Goal: Transaction & Acquisition: Purchase product/service

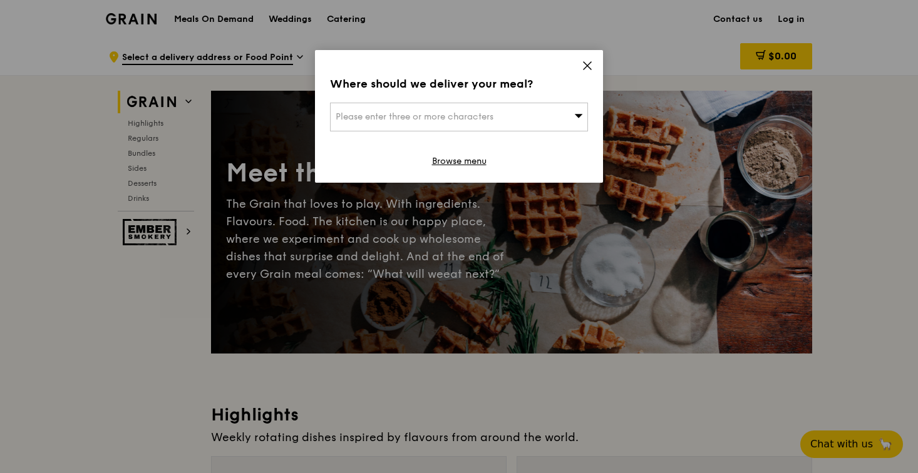
click at [578, 117] on icon at bounding box center [579, 116] width 8 height 4
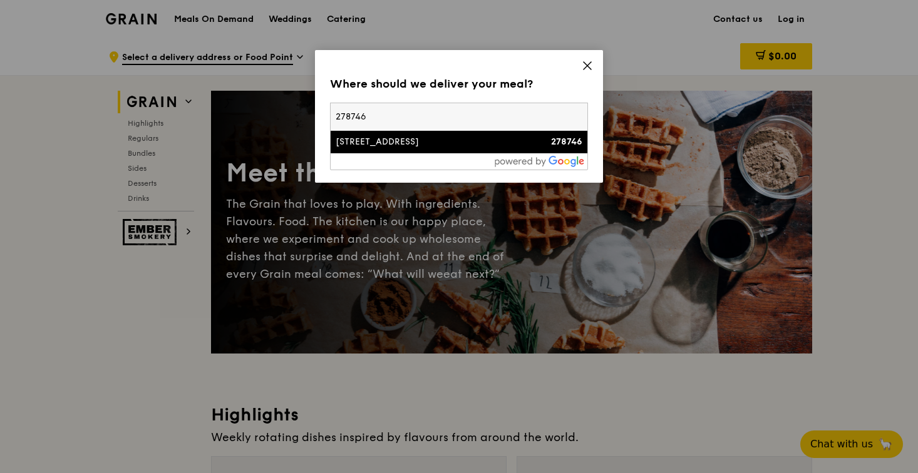
type input "278746"
click at [492, 141] on div "[STREET_ADDRESS]" at bounding box center [428, 142] width 185 height 13
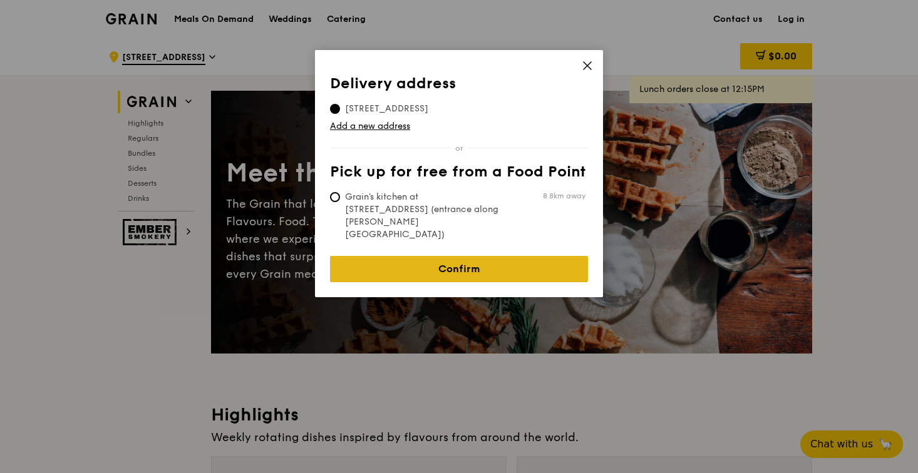
click at [431, 256] on link "Confirm" at bounding box center [459, 269] width 258 height 26
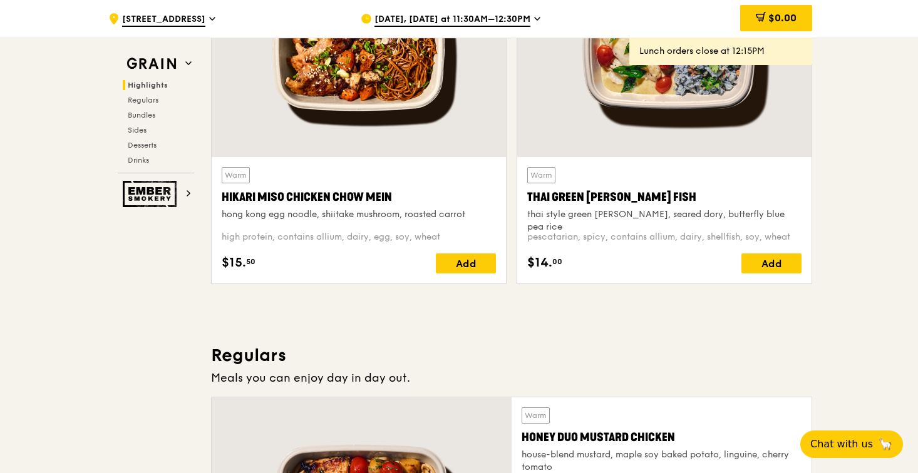
scroll to position [521, 0]
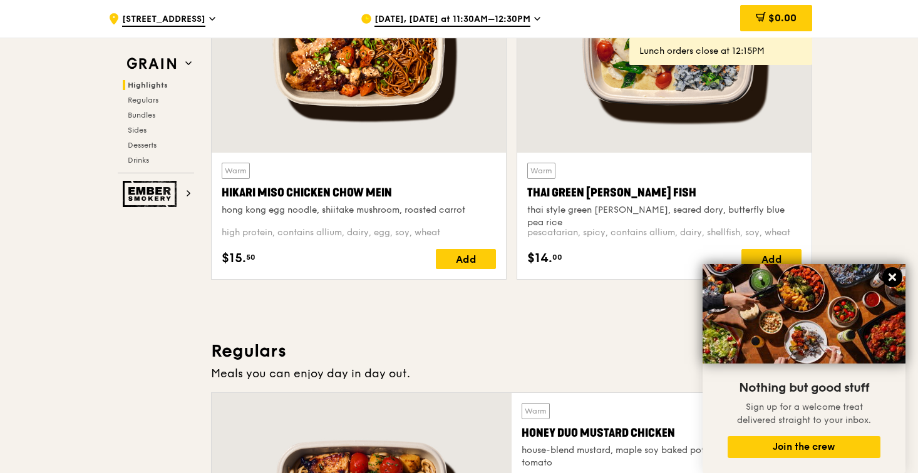
click at [895, 279] on icon at bounding box center [892, 277] width 11 height 11
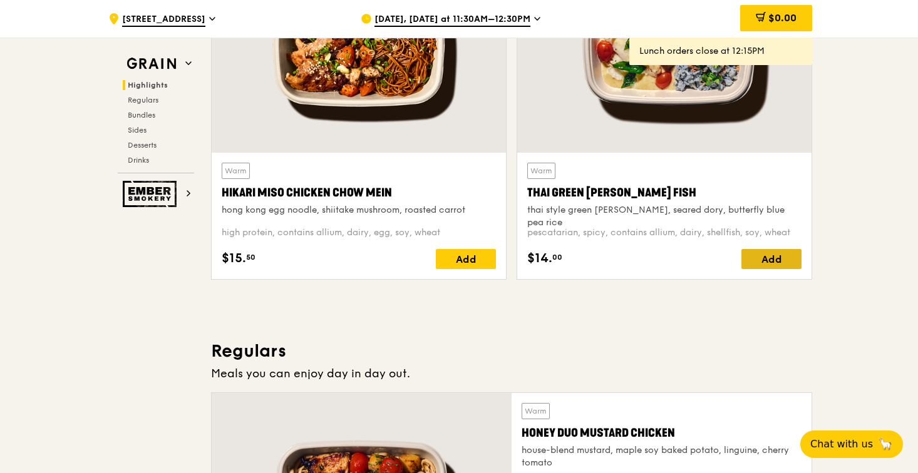
click at [780, 260] on div "Add" at bounding box center [771, 259] width 60 height 20
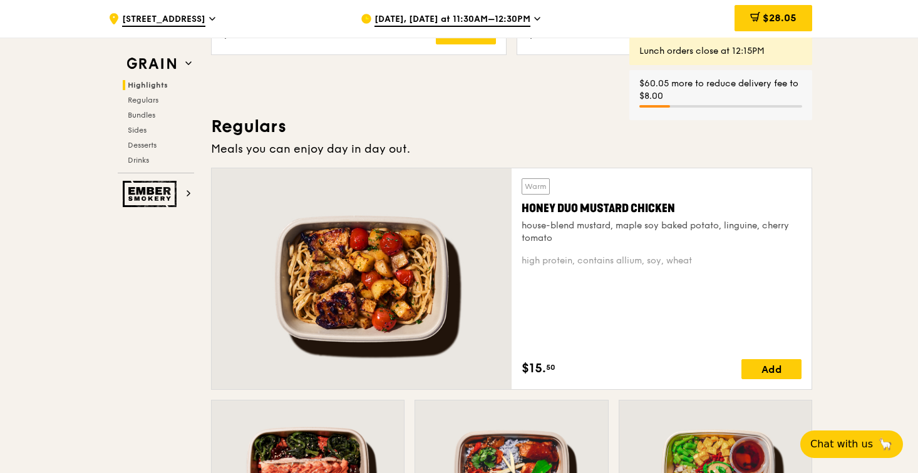
scroll to position [761, 0]
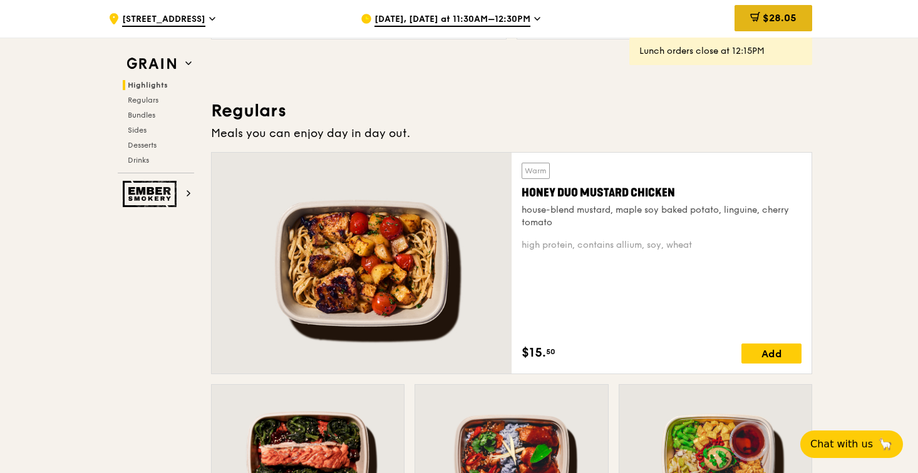
click at [755, 19] on icon at bounding box center [755, 17] width 10 height 10
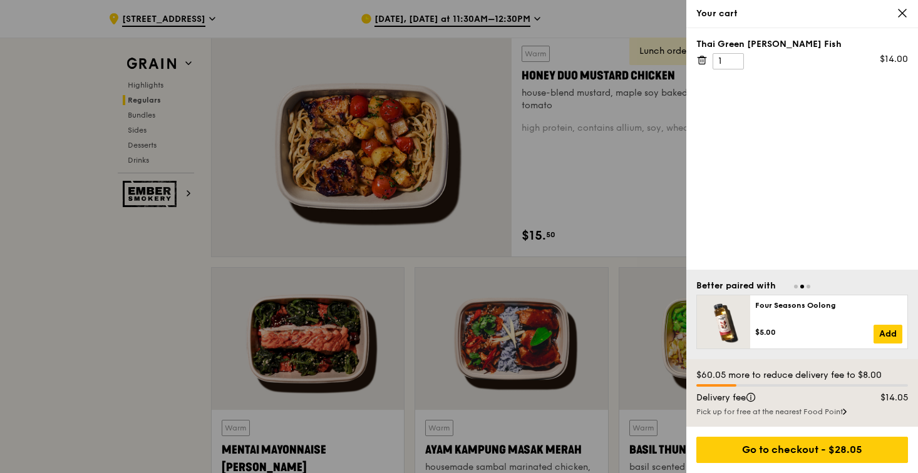
scroll to position [879, 0]
click at [904, 14] on icon at bounding box center [903, 13] width 8 height 8
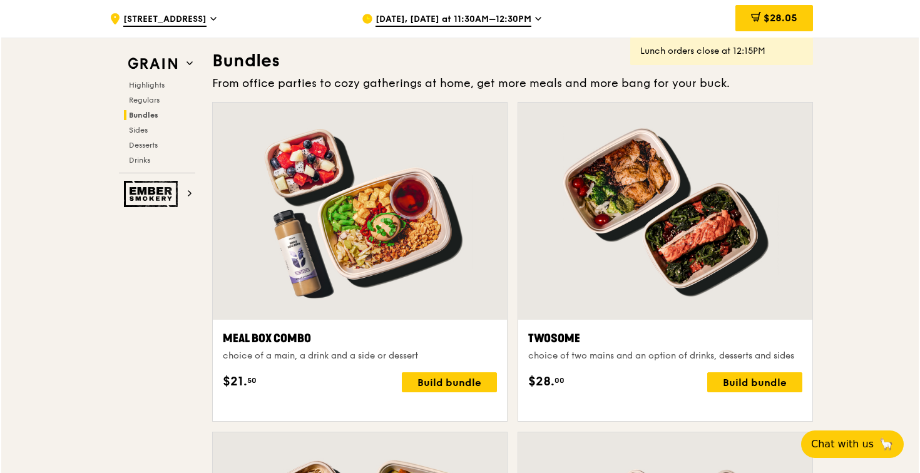
scroll to position [1793, 0]
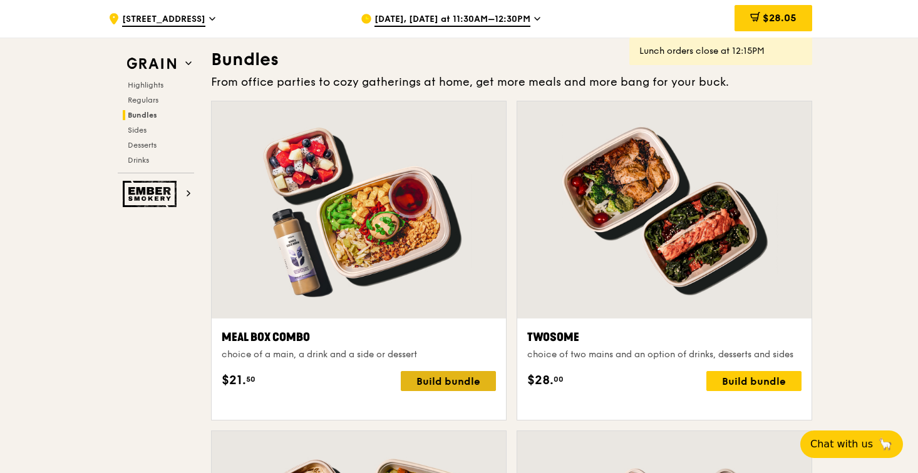
click at [440, 391] on div "Build bundle" at bounding box center [448, 381] width 95 height 20
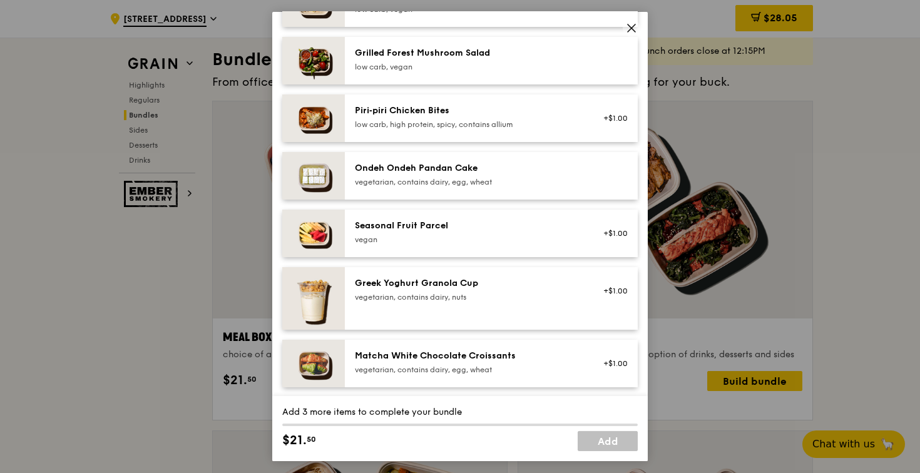
scroll to position [902, 0]
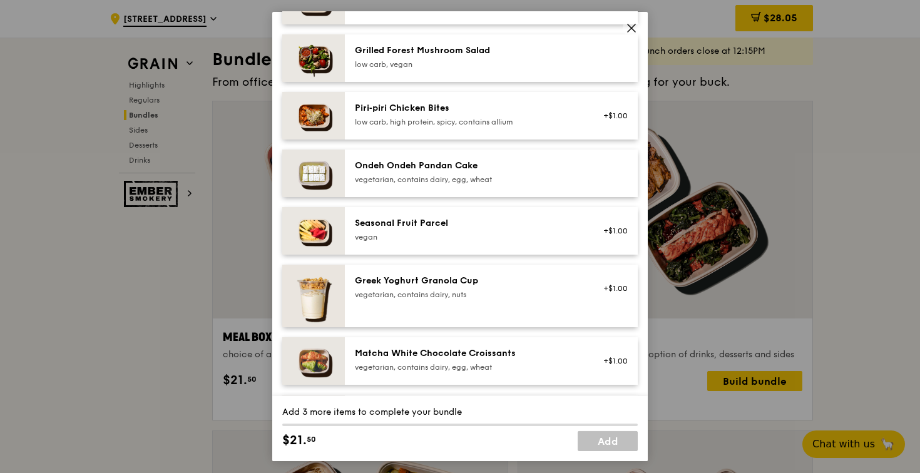
click at [478, 57] on div "Grilled Forest Mushroom Salad" at bounding box center [467, 50] width 225 height 13
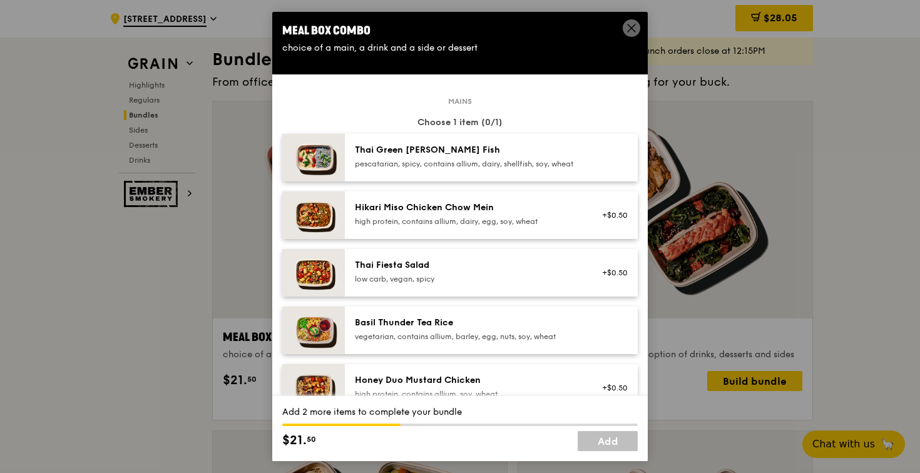
scroll to position [0, 0]
click at [474, 169] on div "pescatarian, spicy, contains allium, dairy, shellfish, soy, wheat" at bounding box center [467, 164] width 225 height 10
click at [482, 167] on div "Thai Green [PERSON_NAME] Fish pescatarian, spicy, contains allium, dairy, shell…" at bounding box center [467, 156] width 225 height 25
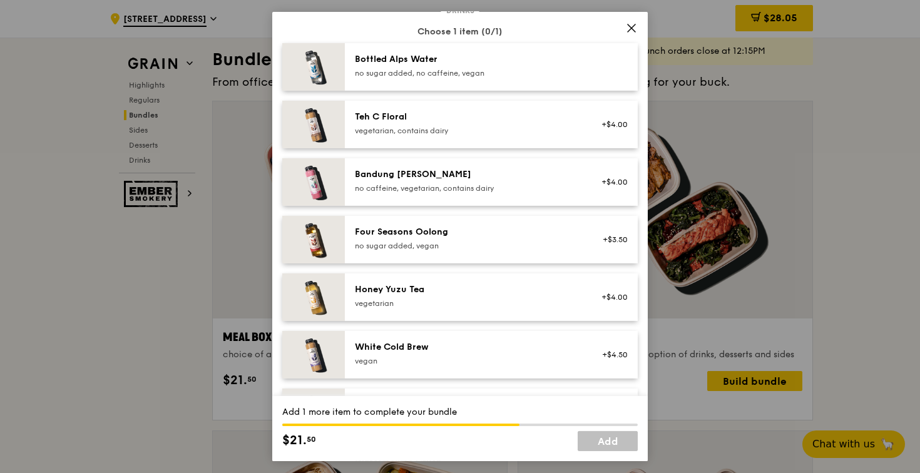
scroll to position [1359, 0]
click at [471, 245] on div "Four Seasons Oolong no sugar added, vegan" at bounding box center [467, 239] width 225 height 25
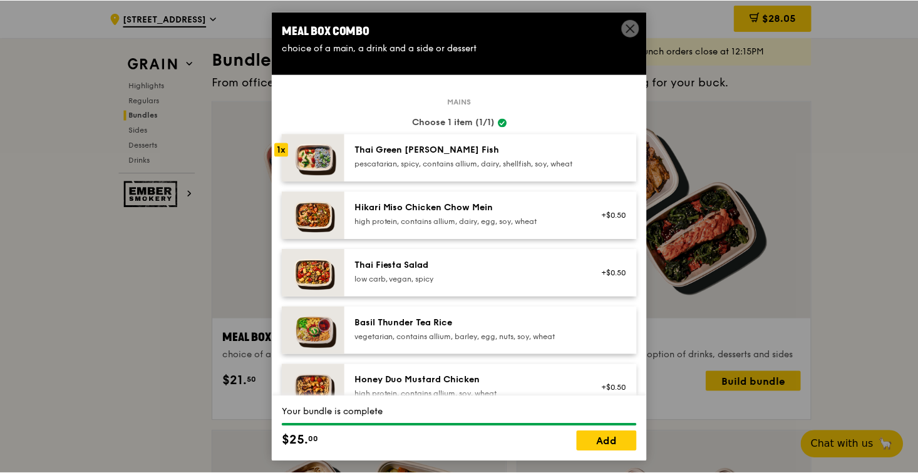
scroll to position [0, 0]
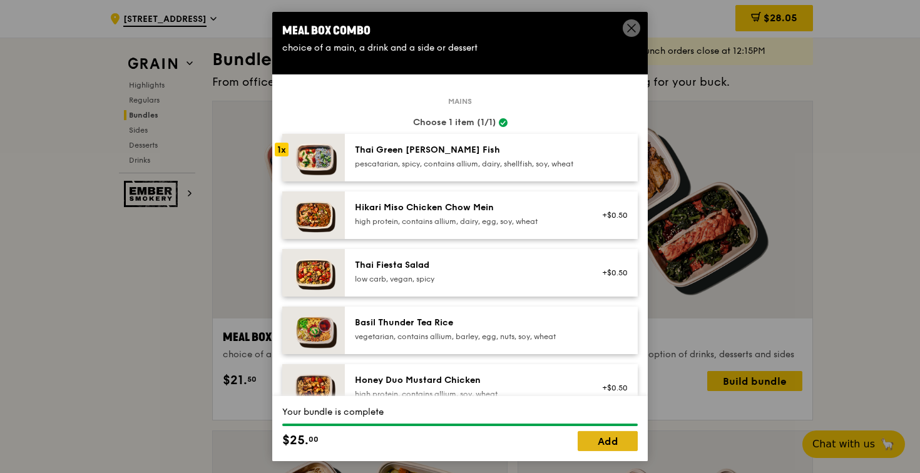
click at [617, 443] on link "Add" at bounding box center [608, 441] width 60 height 20
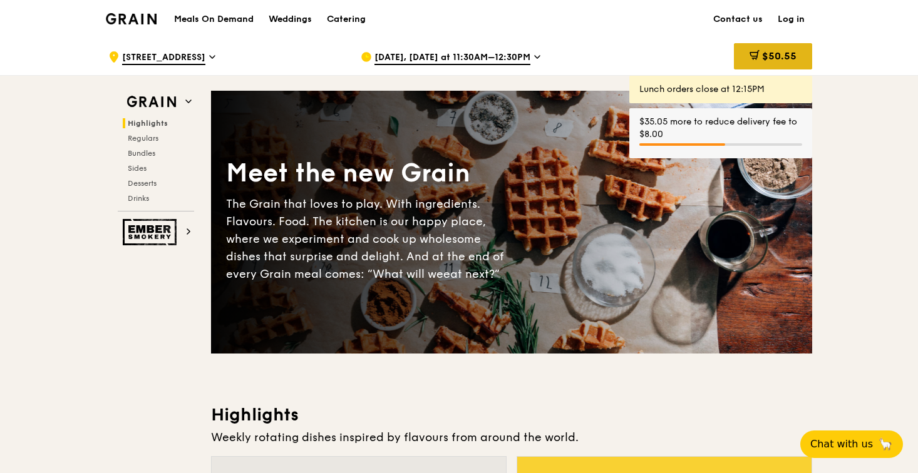
click at [767, 48] on div "$50.55" at bounding box center [773, 56] width 78 height 26
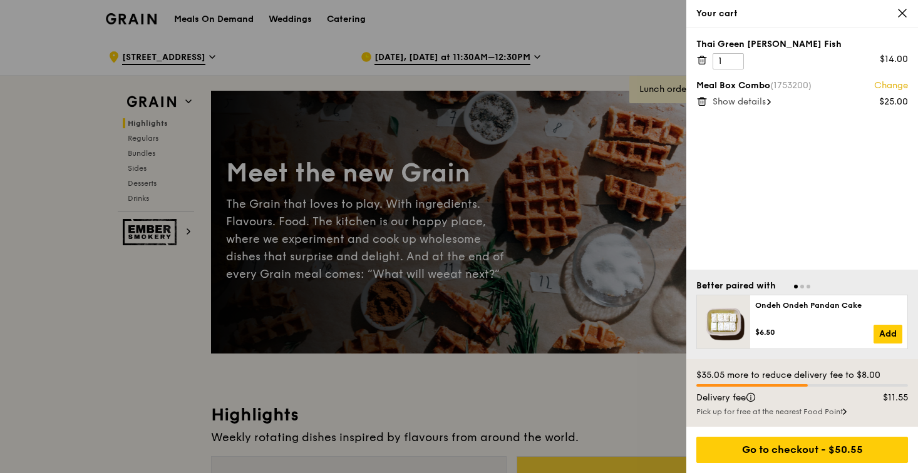
click at [702, 60] on icon at bounding box center [701, 59] width 11 height 11
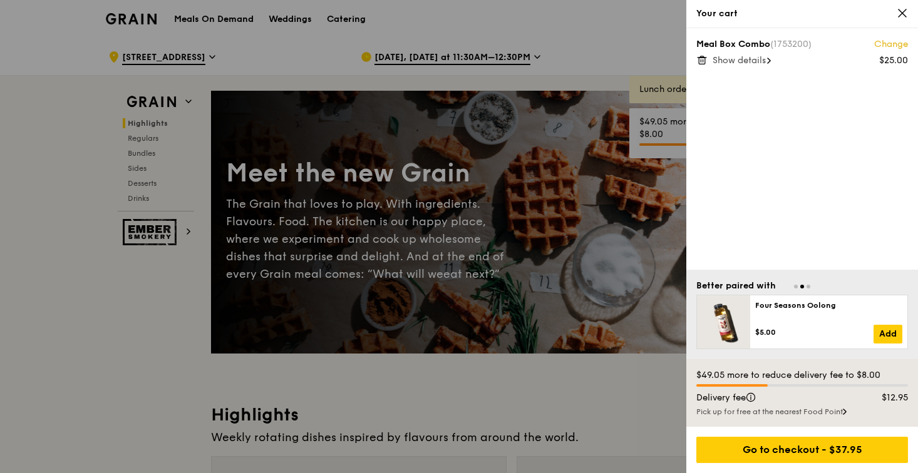
click at [111, 369] on div at bounding box center [459, 236] width 918 height 473
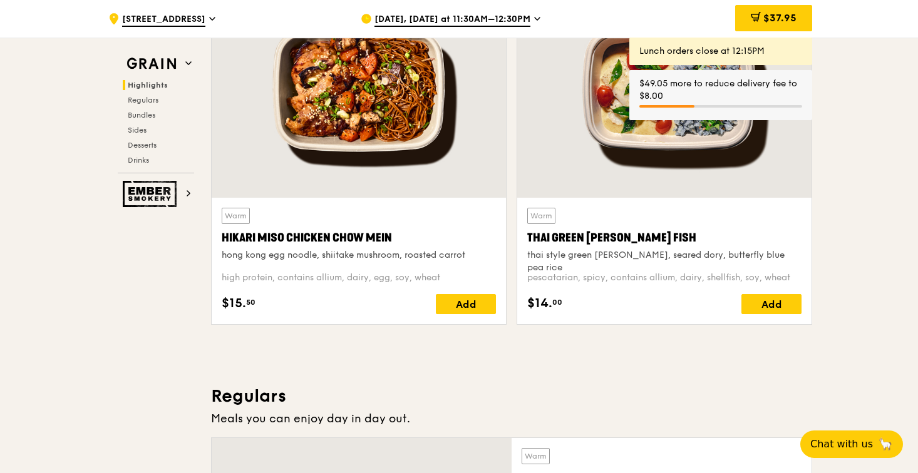
scroll to position [469, 0]
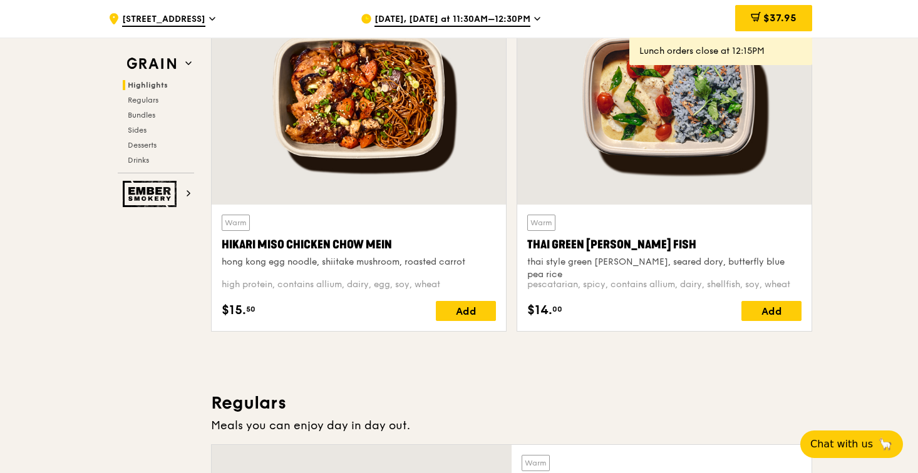
click at [366, 93] on div at bounding box center [359, 95] width 294 height 217
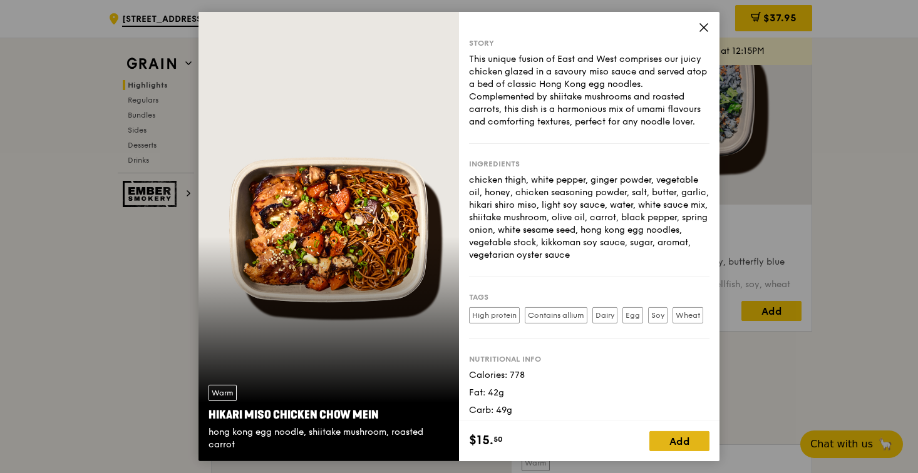
click at [682, 445] on div "Add" at bounding box center [679, 441] width 60 height 20
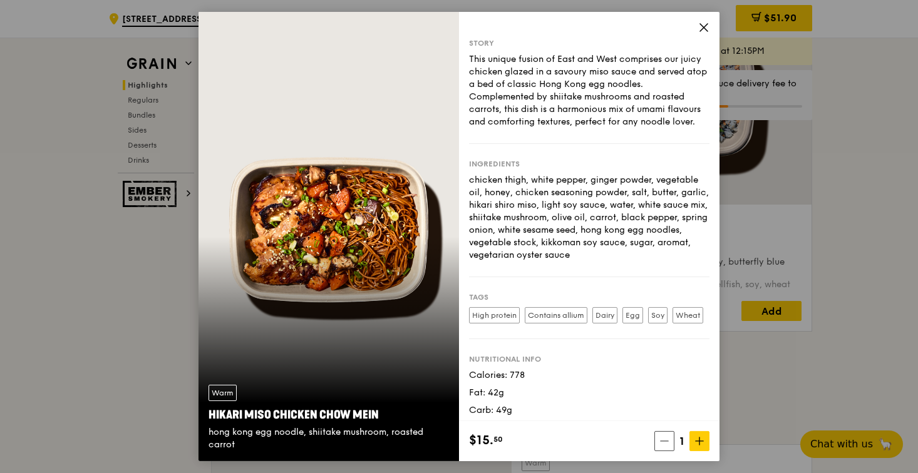
click at [699, 26] on icon at bounding box center [703, 27] width 11 height 11
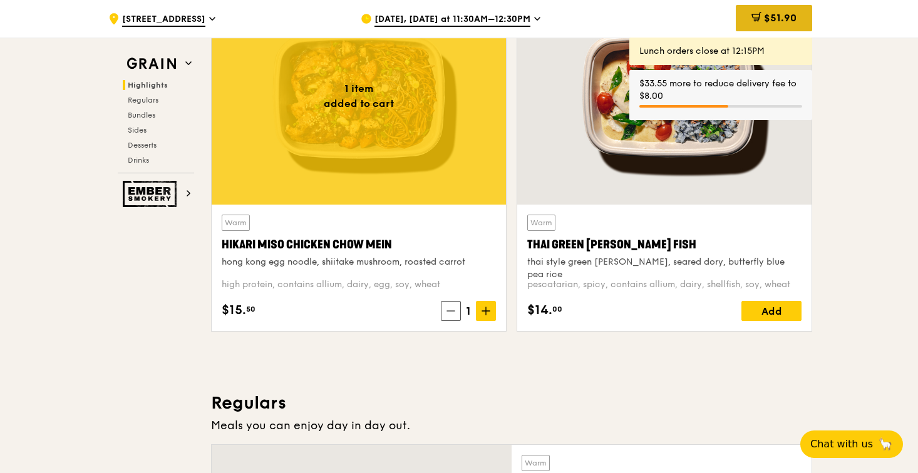
click at [764, 13] on span "$51.90" at bounding box center [780, 18] width 33 height 12
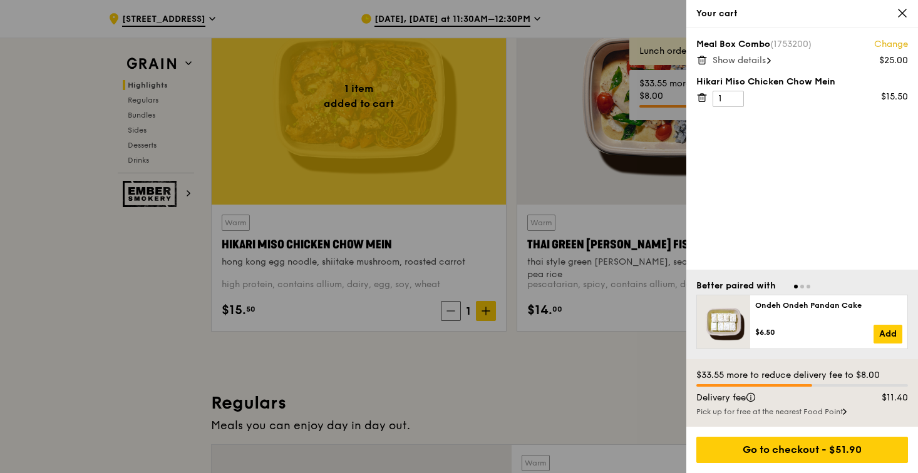
click at [702, 59] on icon at bounding box center [701, 59] width 11 height 11
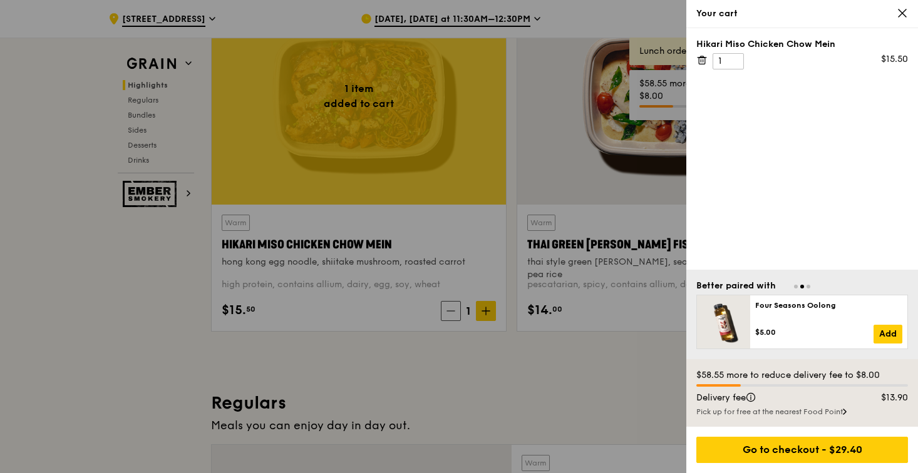
click at [699, 62] on icon at bounding box center [701, 59] width 11 height 11
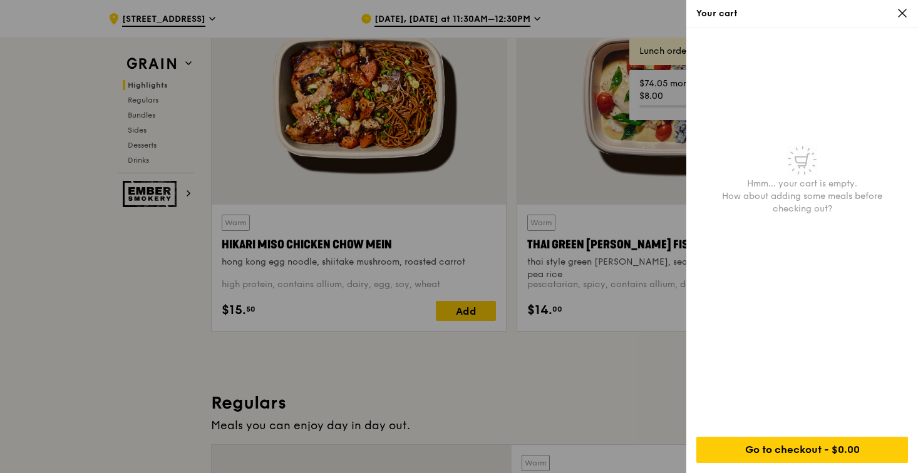
click at [905, 14] on icon at bounding box center [902, 13] width 11 height 11
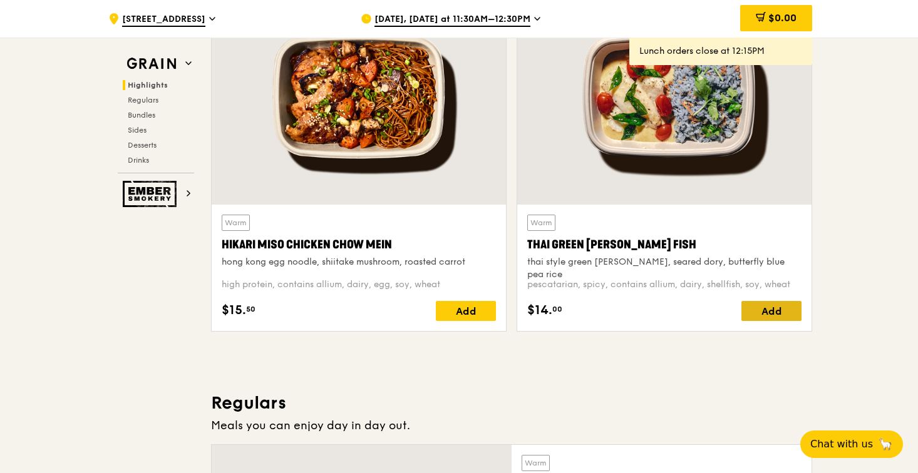
click at [787, 311] on div "Add" at bounding box center [771, 311] width 60 height 20
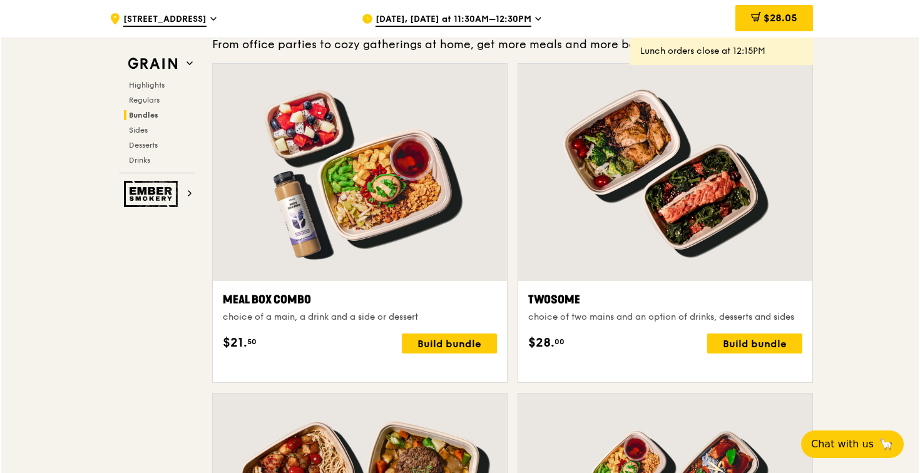
scroll to position [1820, 0]
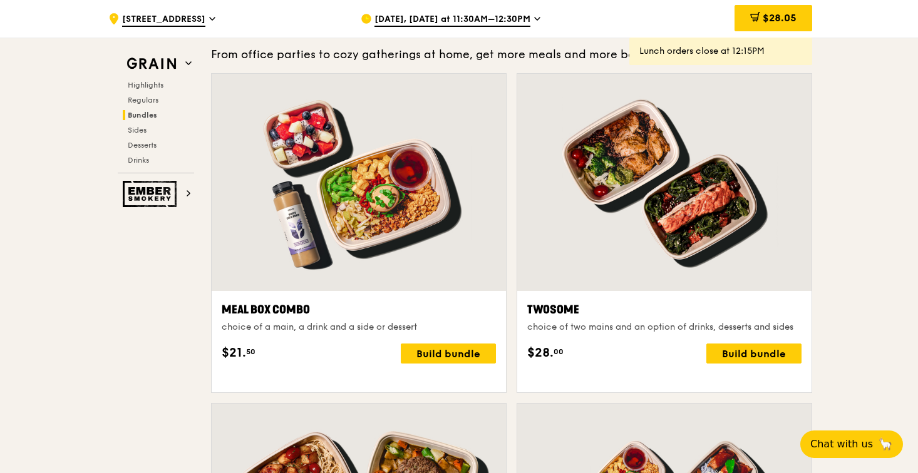
click at [407, 222] on div at bounding box center [359, 182] width 294 height 217
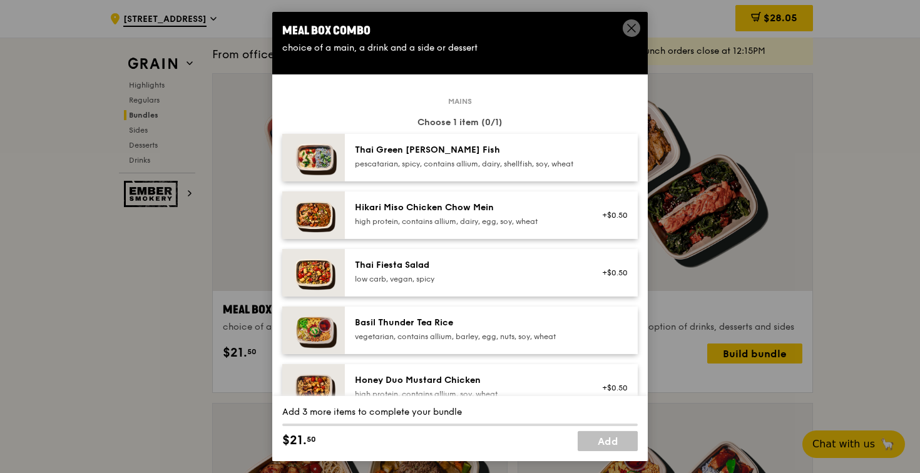
click at [542, 227] on div "high protein, contains allium, dairy, egg, soy, wheat" at bounding box center [467, 222] width 225 height 10
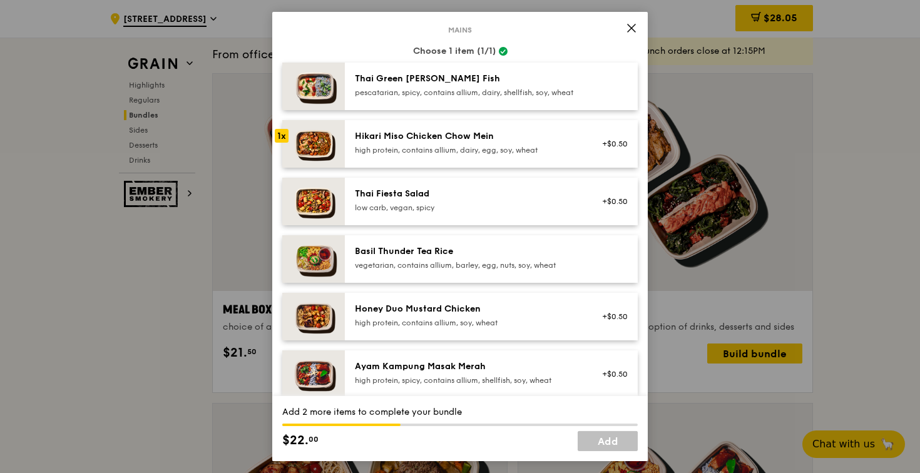
scroll to position [119, 0]
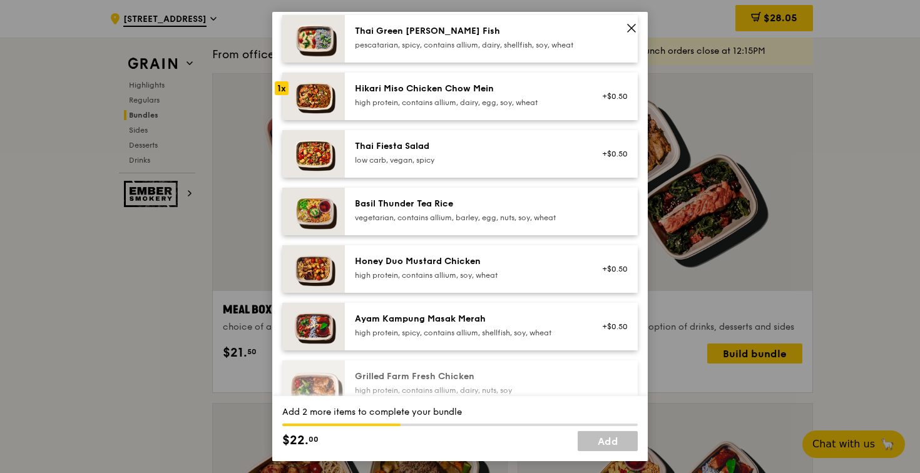
click at [485, 95] on div "Hikari Miso Chicken Chow Mein" at bounding box center [467, 89] width 225 height 13
click at [497, 50] on div "pescatarian, spicy, contains allium, dairy, shellfish, soy, wheat" at bounding box center [467, 45] width 225 height 10
click at [470, 108] on div "high protein, contains allium, dairy, egg, soy, wheat" at bounding box center [467, 103] width 225 height 10
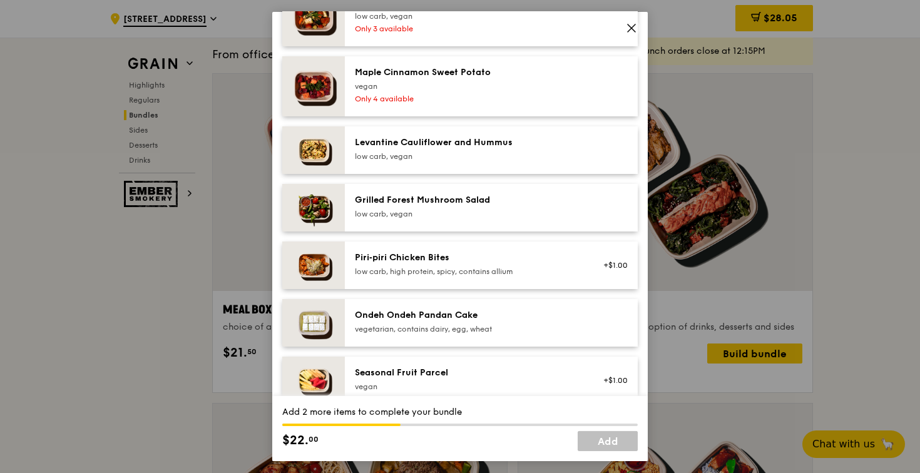
scroll to position [764, 0]
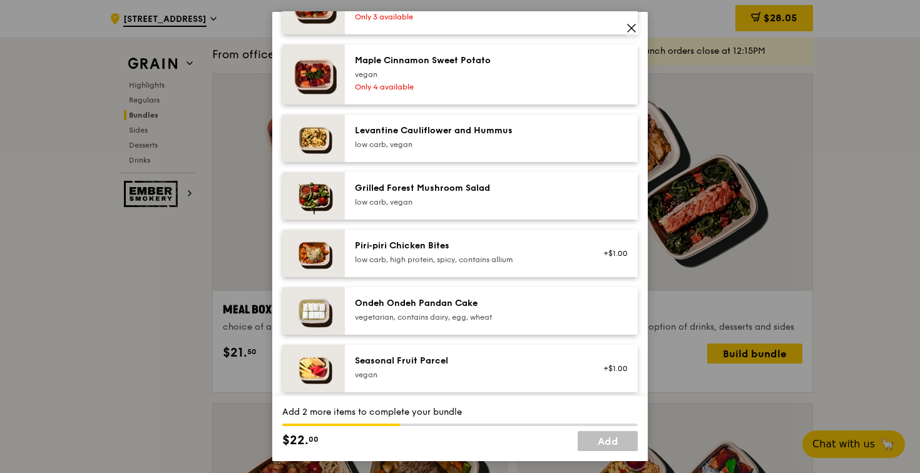
click at [426, 207] on div "Grilled Forest Mushroom Salad low carb, vegan" at bounding box center [467, 194] width 225 height 25
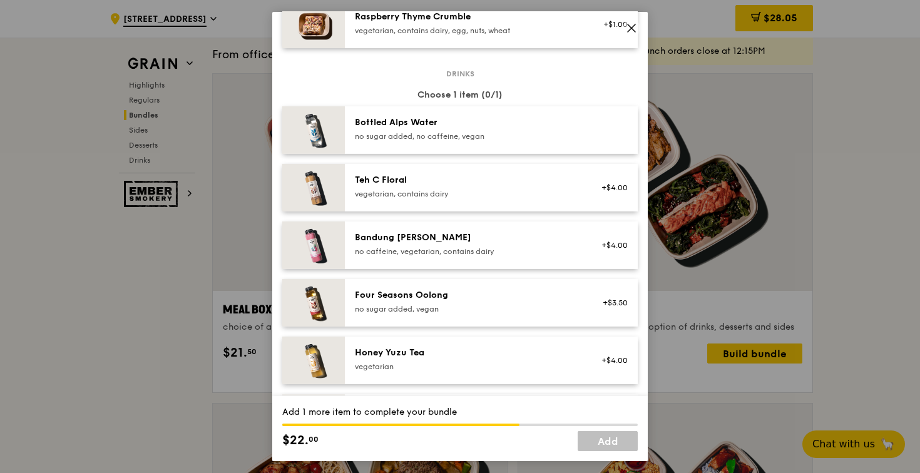
scroll to position [1301, 0]
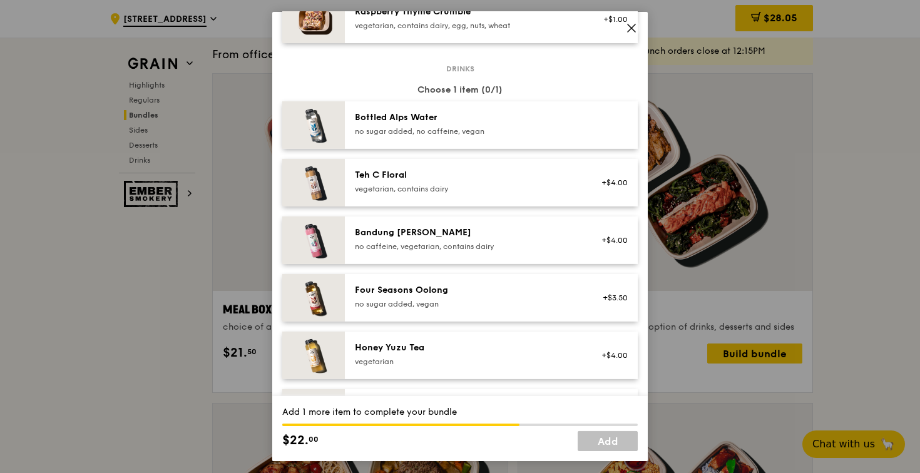
click at [397, 306] on div "no sugar added, vegan" at bounding box center [467, 304] width 225 height 10
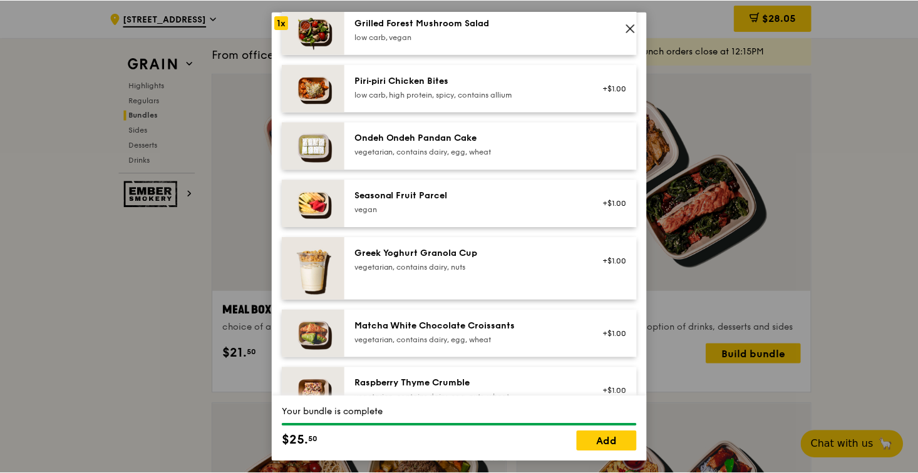
scroll to position [929, 0]
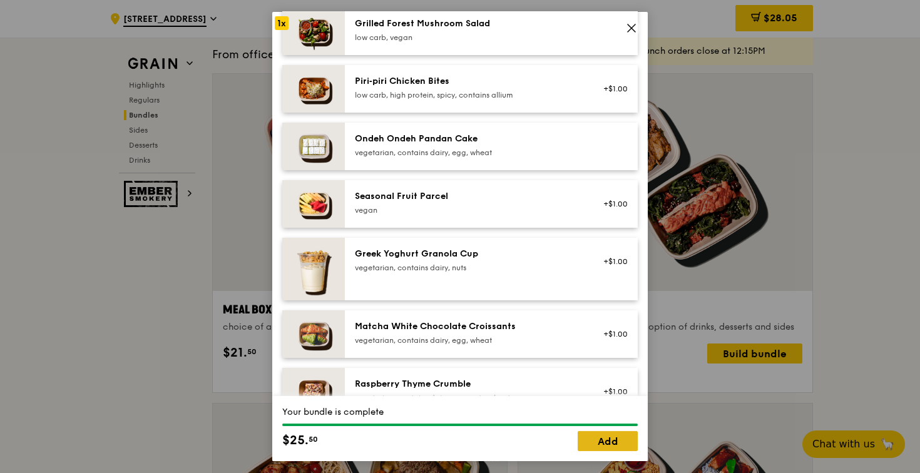
click at [592, 440] on link "Add" at bounding box center [608, 441] width 60 height 20
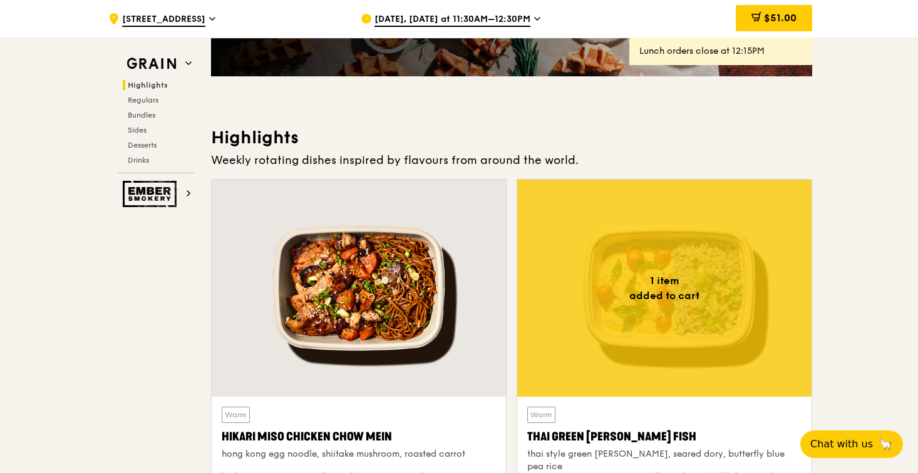
scroll to position [278, 0]
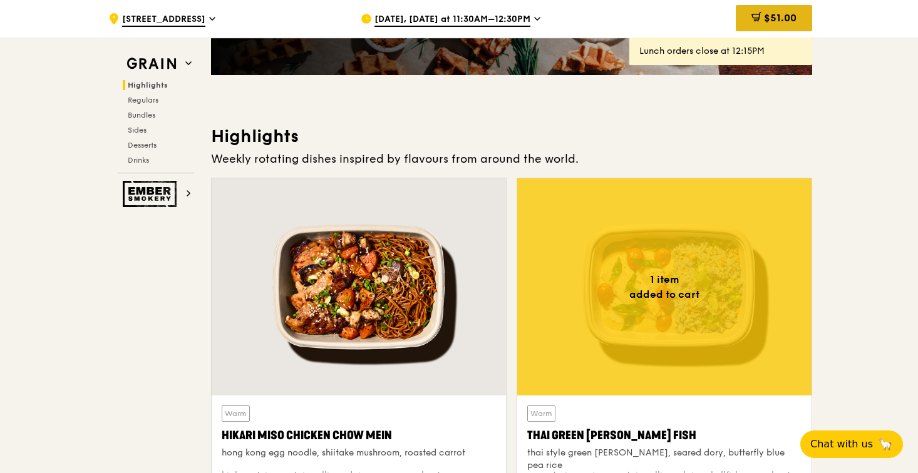
click at [780, 27] on div "$51.00" at bounding box center [774, 18] width 76 height 26
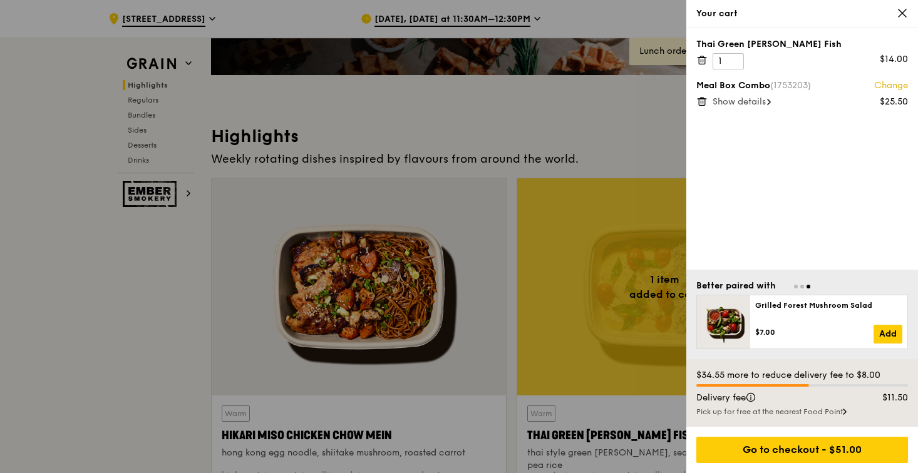
click at [100, 318] on div at bounding box center [459, 236] width 918 height 473
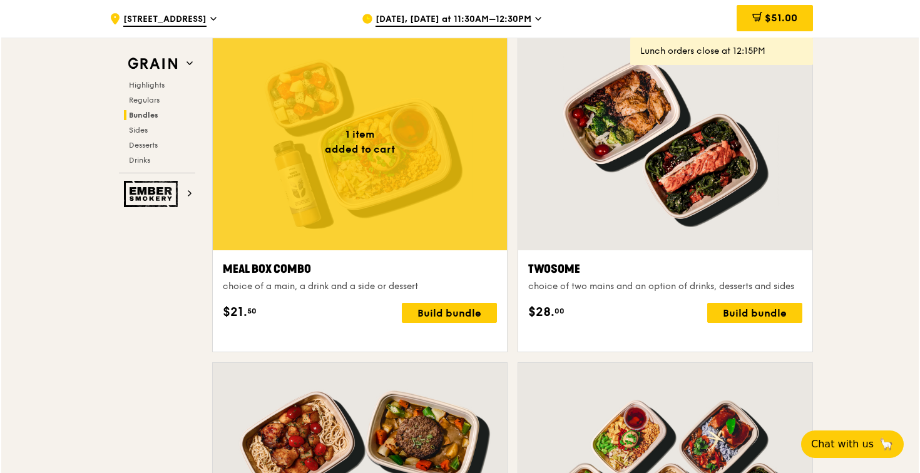
scroll to position [1862, 0]
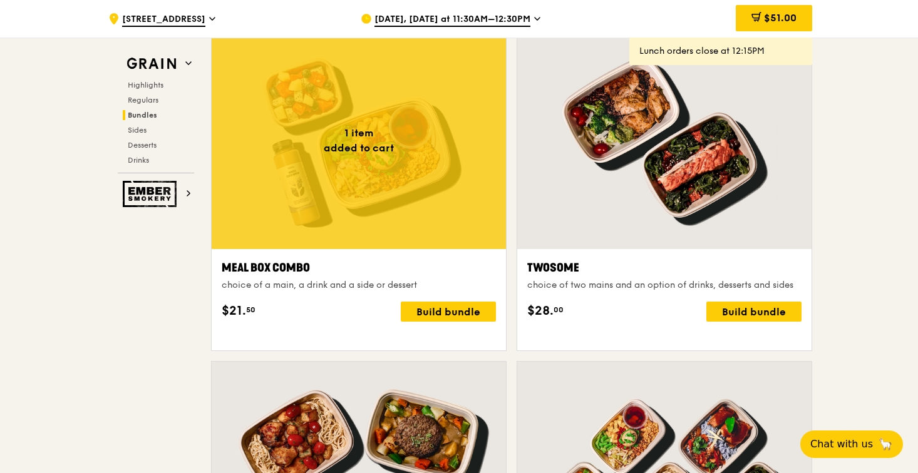
click at [710, 207] on div at bounding box center [664, 140] width 294 height 217
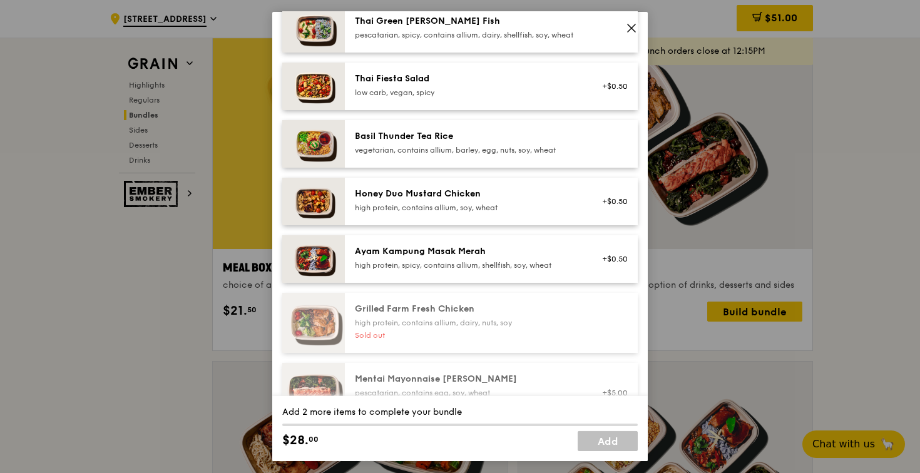
scroll to position [188, 0]
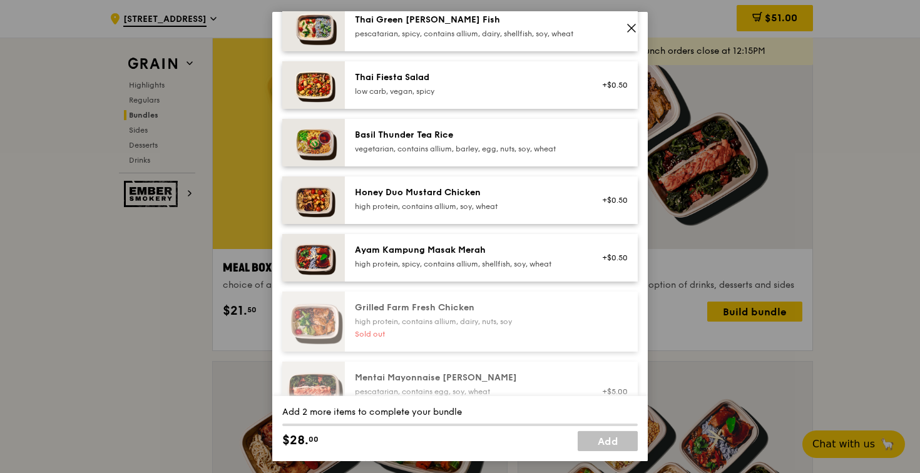
click at [477, 199] on div "Honey Duo Mustard Chicken" at bounding box center [467, 193] width 225 height 13
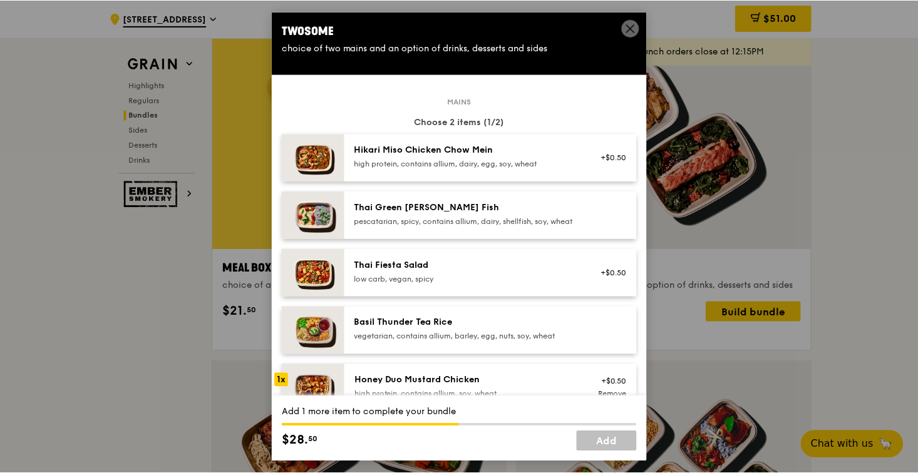
scroll to position [0, 0]
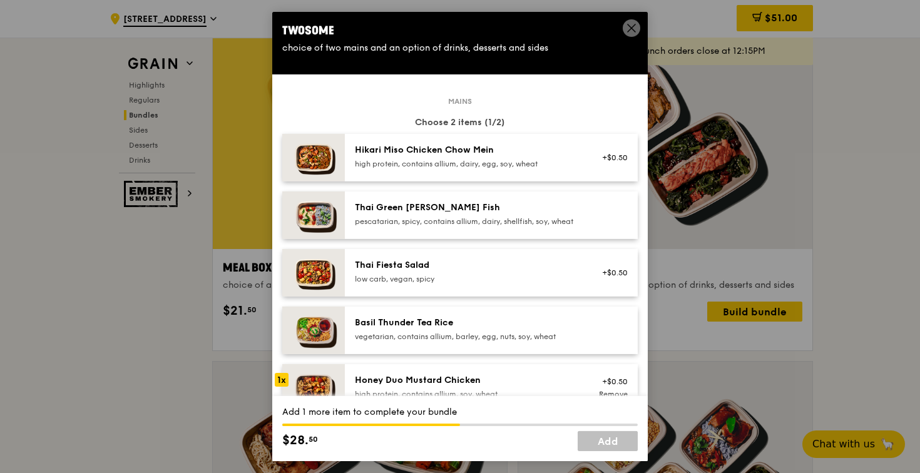
click at [408, 272] on div "Thai Fiesta Salad" at bounding box center [467, 265] width 225 height 13
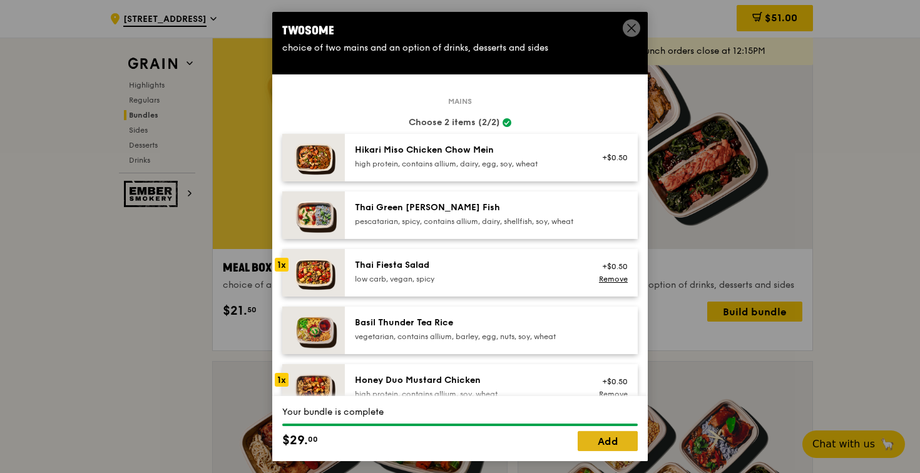
click at [618, 443] on link "Add" at bounding box center [608, 441] width 60 height 20
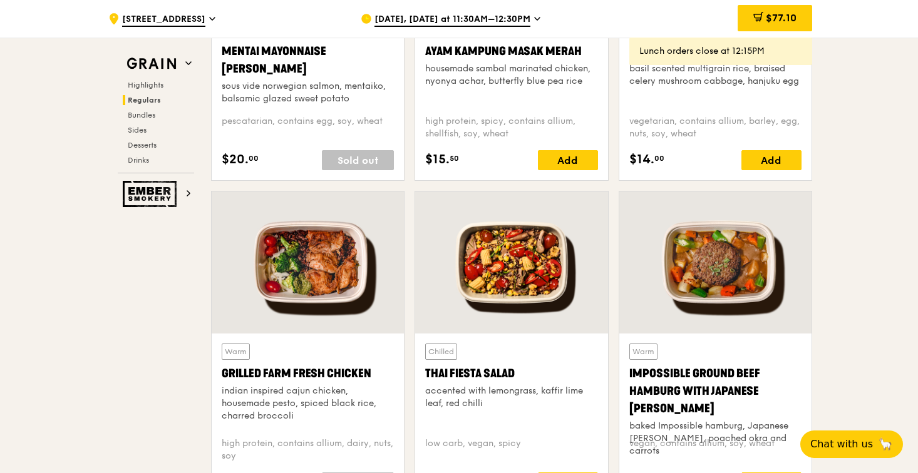
scroll to position [1292, 0]
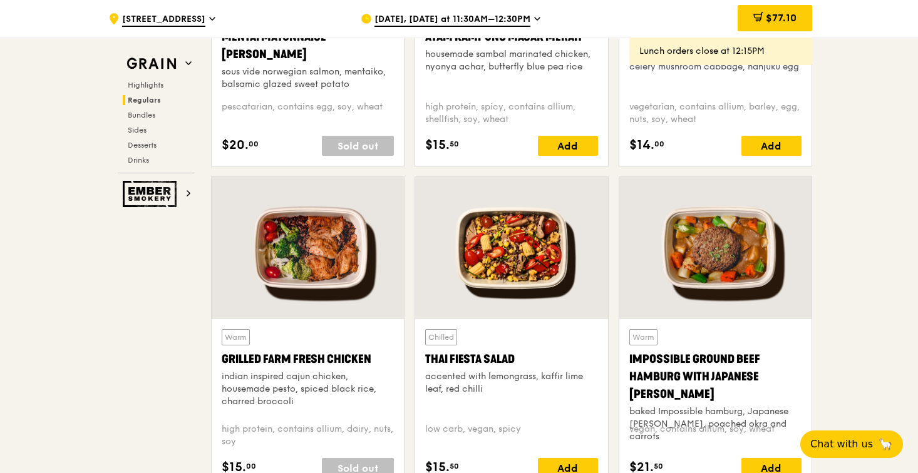
click at [539, 245] on div at bounding box center [511, 248] width 192 height 142
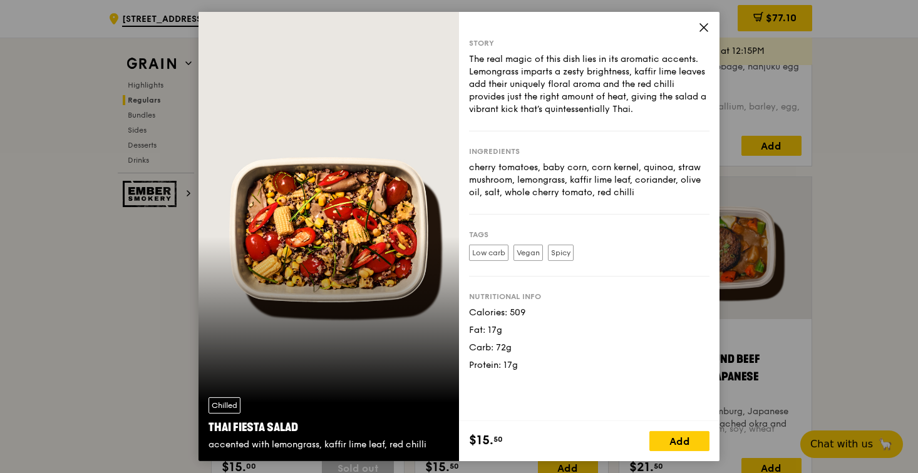
click at [708, 26] on icon at bounding box center [703, 27] width 11 height 11
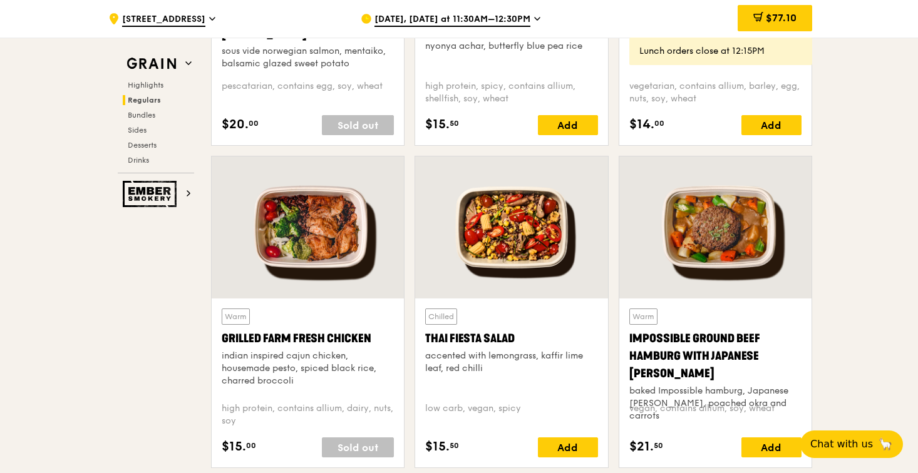
scroll to position [1314, 0]
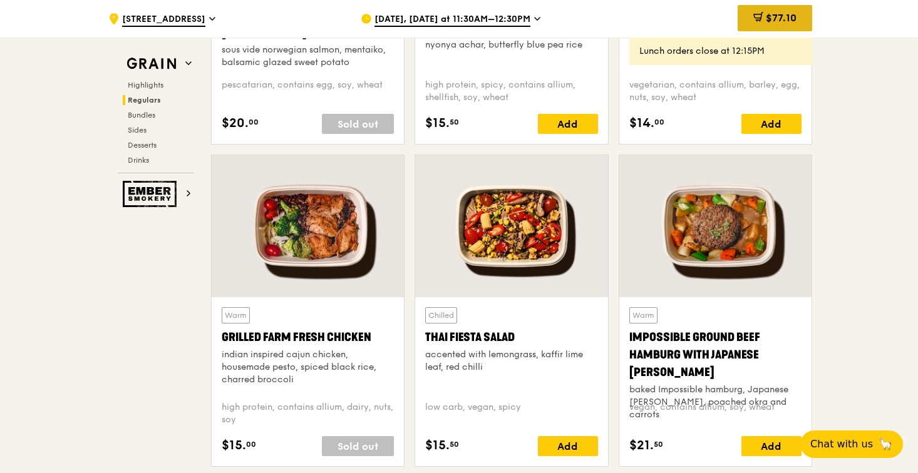
click at [798, 8] on div "$77.10" at bounding box center [775, 18] width 75 height 26
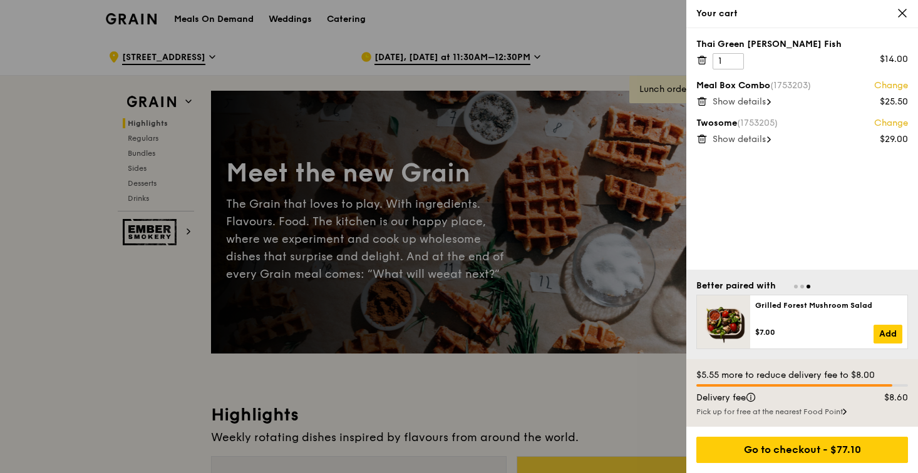
scroll to position [0, 0]
click at [900, 11] on icon at bounding box center [903, 13] width 8 height 8
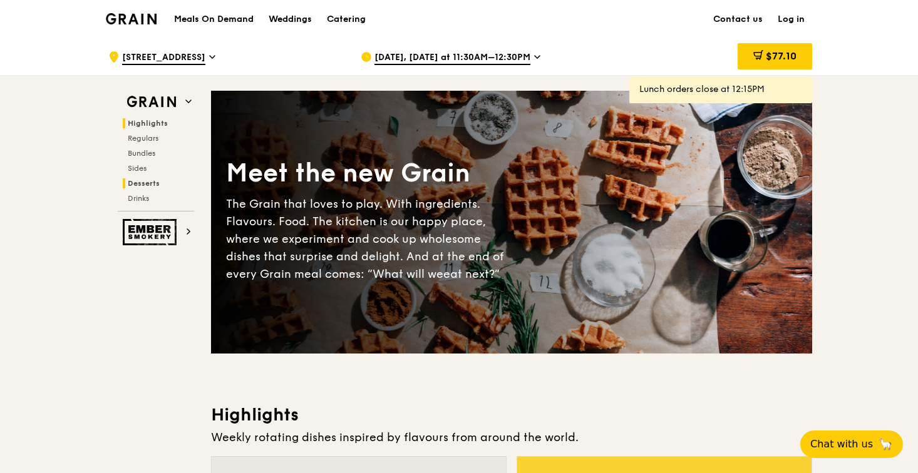
click at [142, 183] on span "Desserts" at bounding box center [144, 183] width 32 height 9
click at [778, 60] on span "$77.10" at bounding box center [781, 56] width 31 height 12
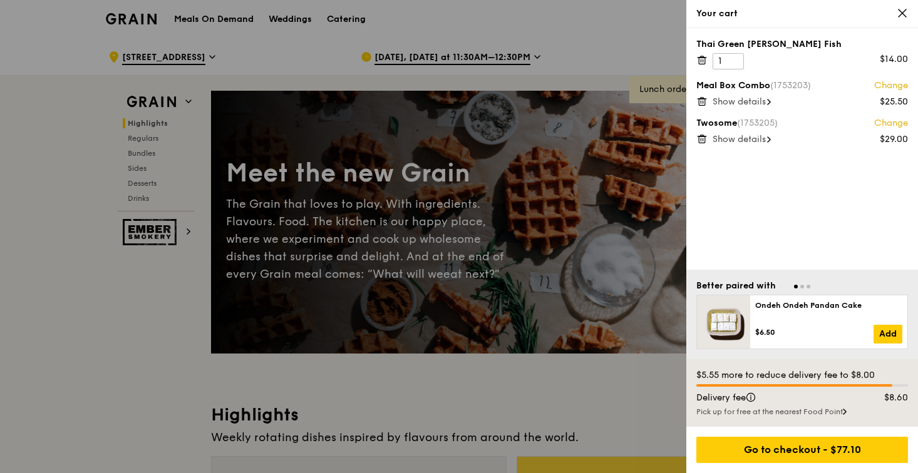
click at [902, 15] on icon at bounding box center [902, 13] width 11 height 11
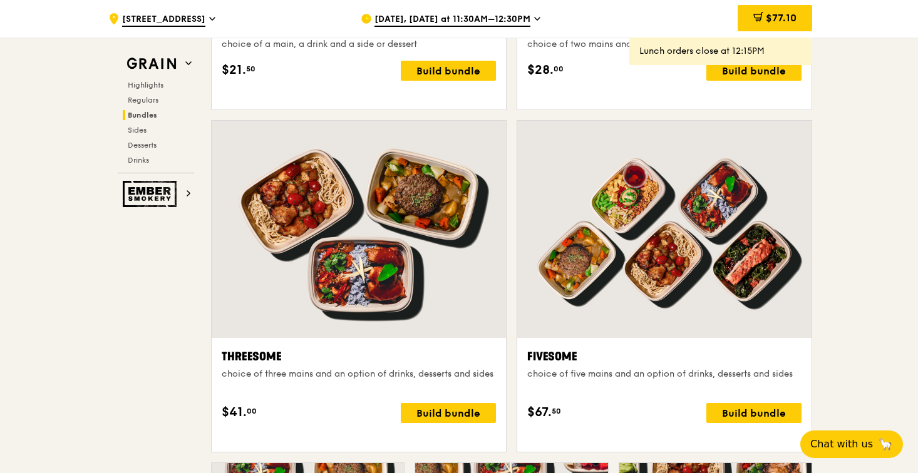
scroll to position [2103, 0]
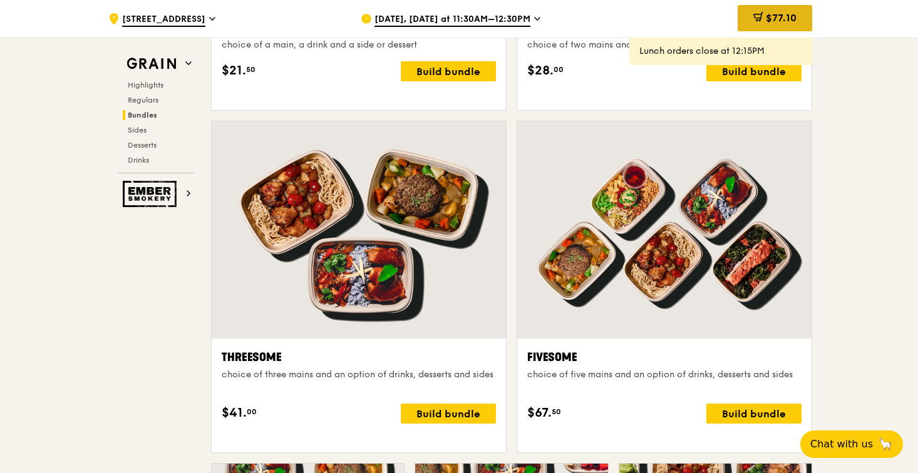
click at [773, 16] on span "$77.10" at bounding box center [781, 18] width 31 height 12
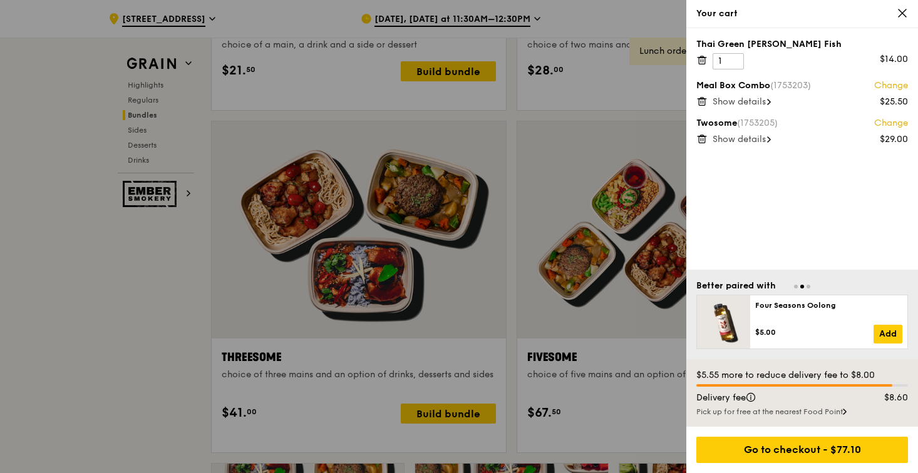
click at [699, 56] on icon at bounding box center [701, 59] width 11 height 11
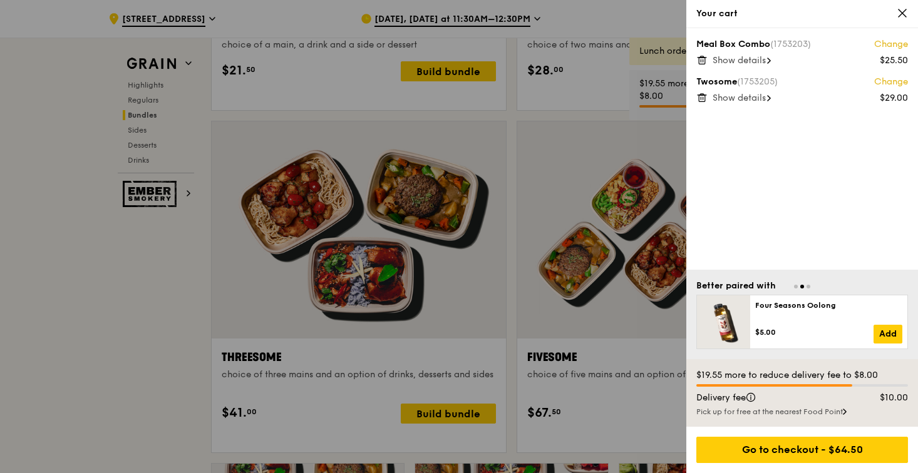
click at [703, 55] on icon at bounding box center [701, 59] width 11 height 11
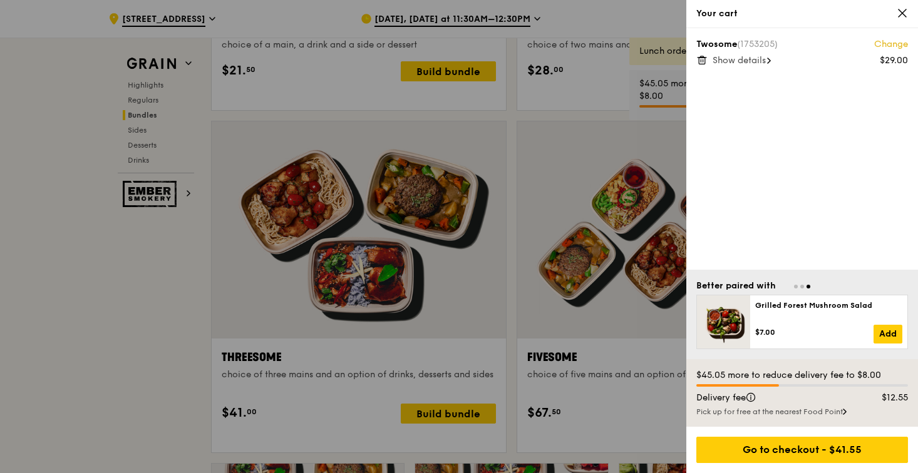
click at [701, 64] on icon at bounding box center [702, 61] width 6 height 6
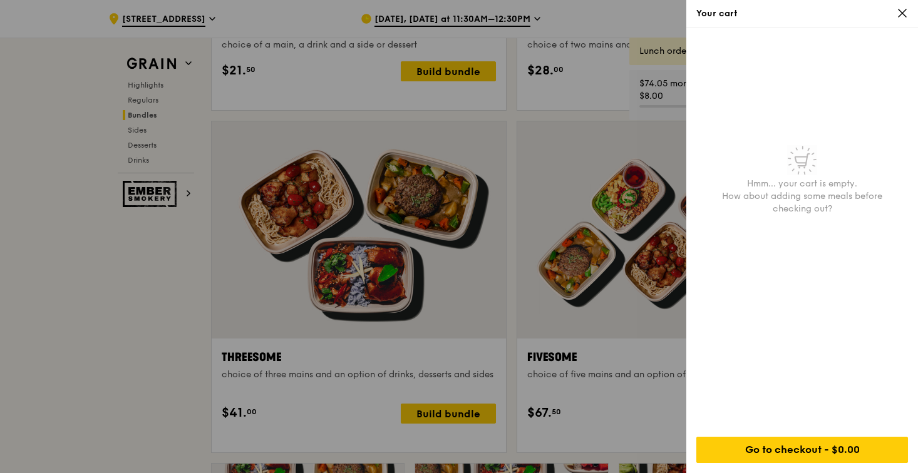
click at [905, 13] on icon at bounding box center [902, 13] width 11 height 11
